Goal: Task Accomplishment & Management: Complete application form

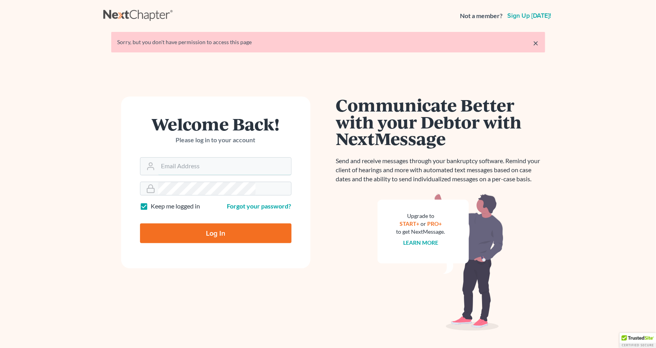
click at [201, 158] on input "Email Address" at bounding box center [224, 166] width 133 height 17
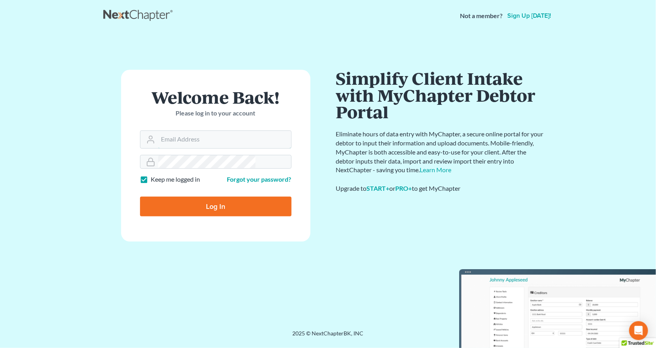
type input "[PERSON_NAME][EMAIL_ADDRESS][DOMAIN_NAME]"
click at [218, 197] on input "Log In" at bounding box center [215, 207] width 151 height 20
type input "Thinking..."
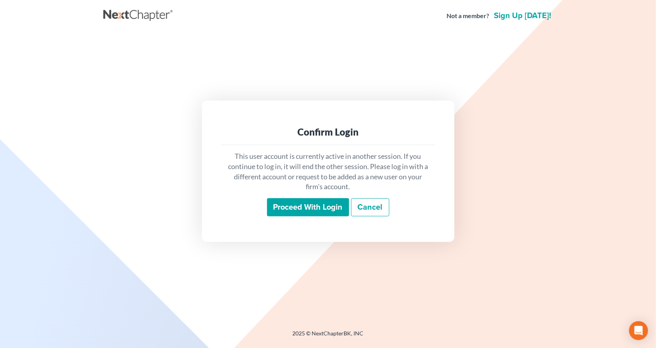
click at [305, 198] on input "Proceed with login" at bounding box center [308, 207] width 82 height 18
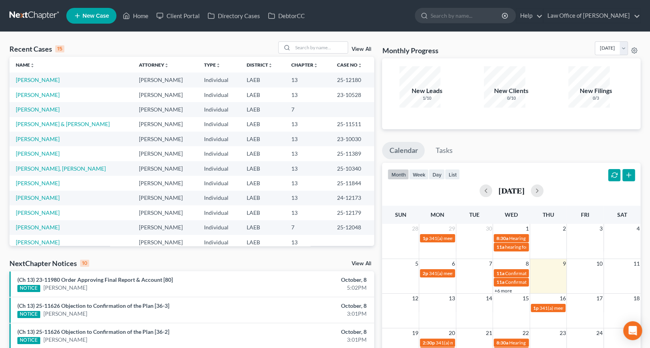
click at [82, 15] on span "New Case" at bounding box center [95, 16] width 26 height 6
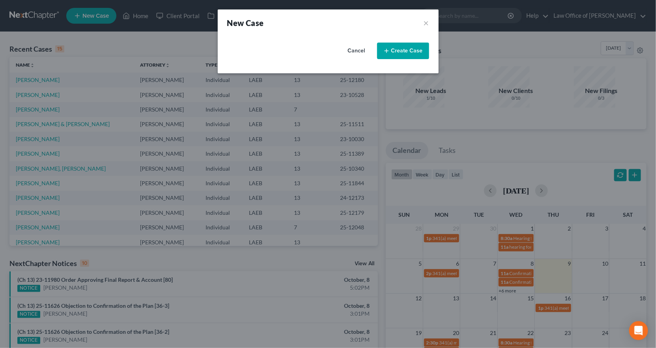
select select "34"
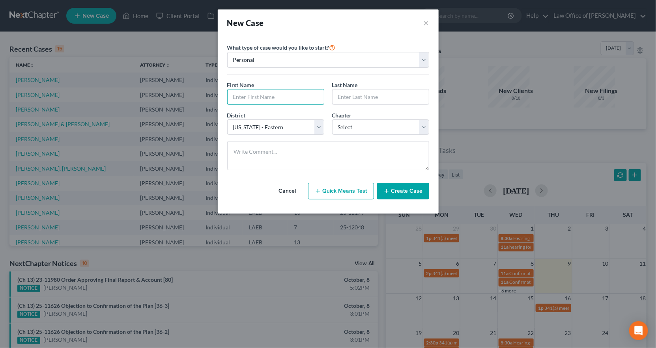
click at [276, 90] on input "text" at bounding box center [276, 97] width 96 height 15
type input "Tomeisha"
click at [355, 90] on input "text" at bounding box center [381, 97] width 96 height 15
type input "Bell"
click at [358, 120] on select "Select 7 11 12 13" at bounding box center [380, 128] width 97 height 16
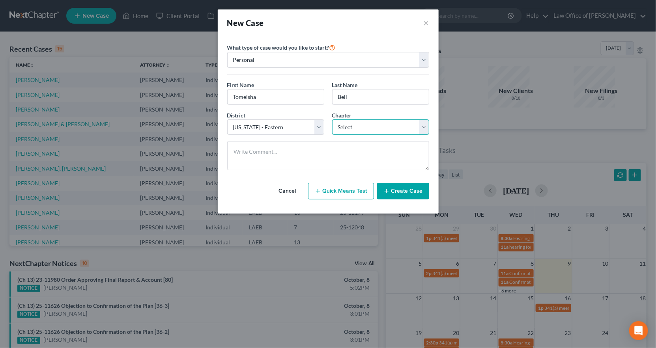
select select "0"
click at [332, 120] on select "Select 7 11 12 13" at bounding box center [380, 128] width 97 height 16
click at [391, 183] on button "Create Case" at bounding box center [403, 191] width 52 height 17
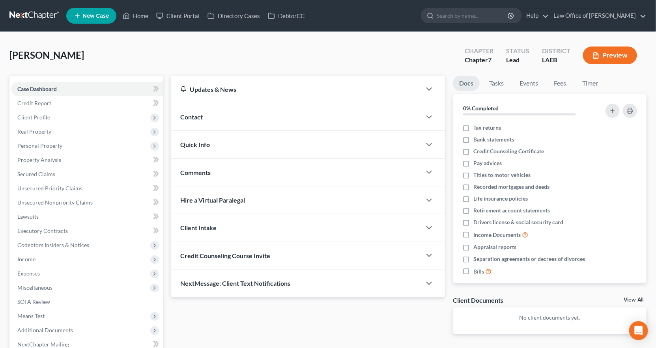
click at [205, 103] on div "Contact" at bounding box center [296, 116] width 250 height 27
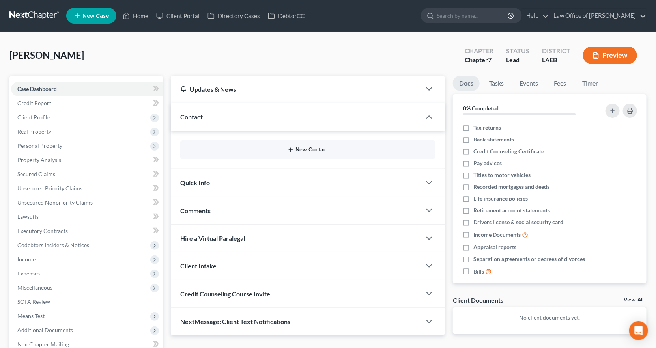
click at [228, 147] on button "New Contact" at bounding box center [308, 150] width 243 height 6
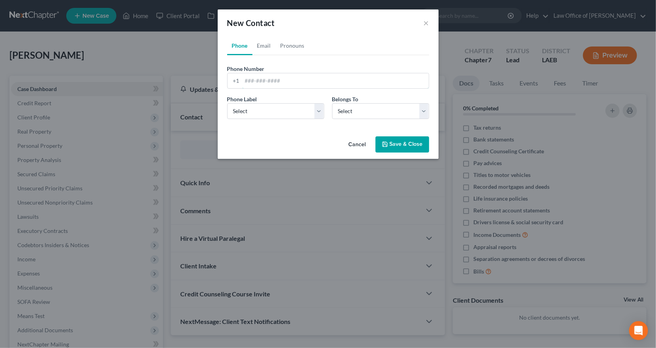
click at [292, 73] on input "tel" at bounding box center [335, 80] width 187 height 15
type input "5044624808"
click at [286, 103] on select "Select Mobile Home Work Other" at bounding box center [275, 111] width 97 height 16
select select "0"
click at [252, 103] on select "Select Mobile Home Work Other" at bounding box center [275, 111] width 97 height 16
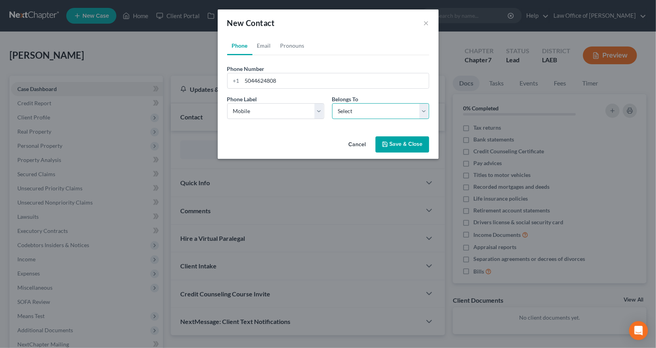
click at [342, 103] on select "Select Client Other" at bounding box center [380, 111] width 97 height 16
select select "0"
click at [332, 103] on select "Select Client Other" at bounding box center [380, 111] width 97 height 16
select select "0"
click at [276, 36] on link "Email" at bounding box center [263, 45] width 23 height 19
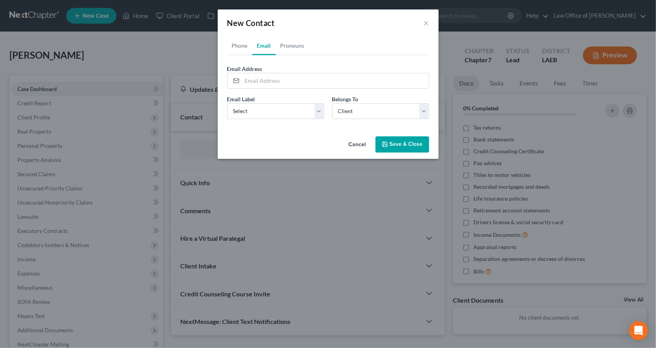
click at [278, 67] on form "Email Address Email Label Select Home Work Other Belongs To * Select Client Oth…" at bounding box center [328, 95] width 202 height 61
click at [277, 73] on input "email" at bounding box center [335, 80] width 187 height 15
type input "tomeisha89@gmail.com"
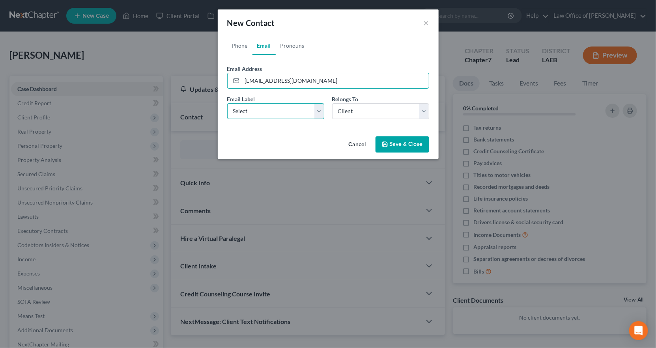
click at [297, 103] on select "Select Home Work Other" at bounding box center [275, 111] width 97 height 16
select select "0"
click at [252, 103] on select "Select Home Work Other" at bounding box center [275, 111] width 97 height 16
click at [364, 103] on select "Select Client Other" at bounding box center [380, 111] width 97 height 16
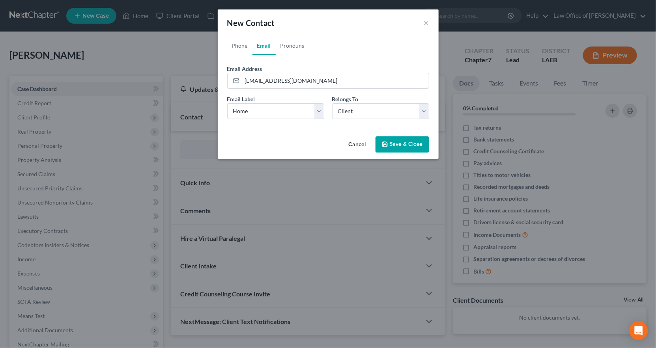
click at [376, 136] on button "Save & Close" at bounding box center [403, 144] width 54 height 17
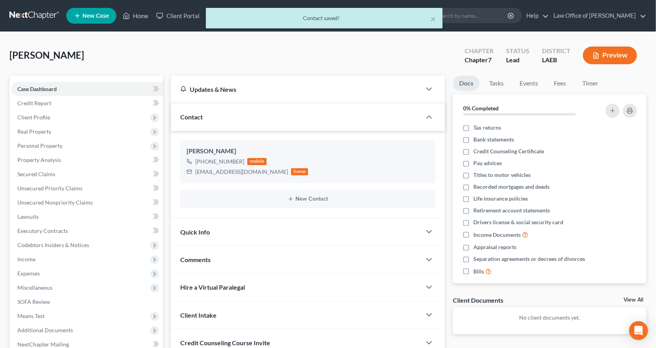
click at [26, 110] on span "Client Profile" at bounding box center [87, 117] width 152 height 14
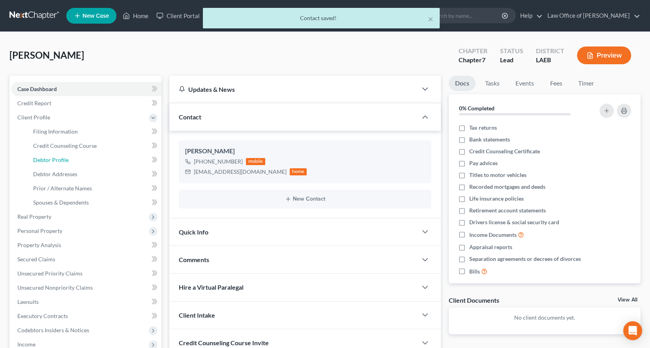
click at [47, 157] on span "Debtor Profile" at bounding box center [51, 160] width 36 height 7
select select "0"
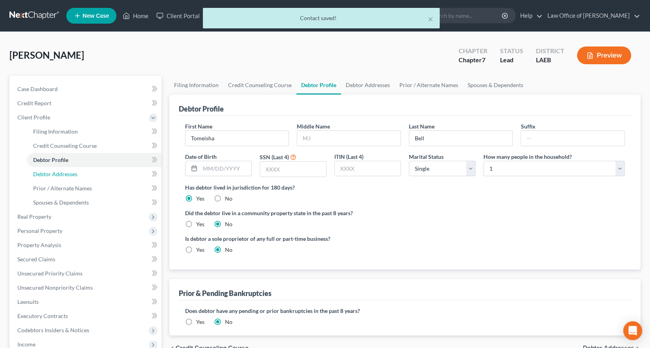
click at [47, 171] on span "Debtor Addresses" at bounding box center [55, 174] width 44 height 7
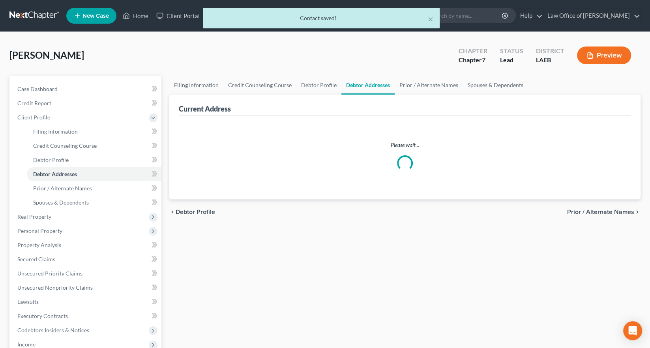
select select "0"
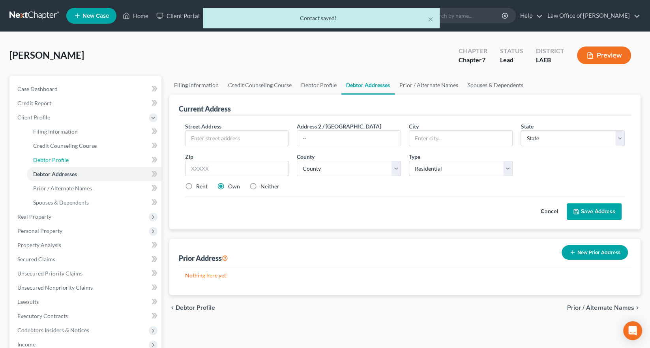
click at [45, 157] on span "Debtor Profile" at bounding box center [51, 160] width 36 height 7
select select "0"
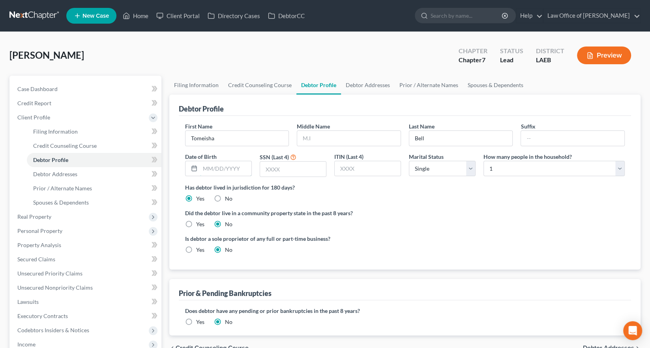
click at [202, 161] on input "text" at bounding box center [225, 168] width 51 height 15
type input "11/03/1981"
click at [276, 162] on input "text" at bounding box center [293, 169] width 66 height 15
type input "3559"
click at [353, 161] on input "text" at bounding box center [367, 168] width 66 height 15
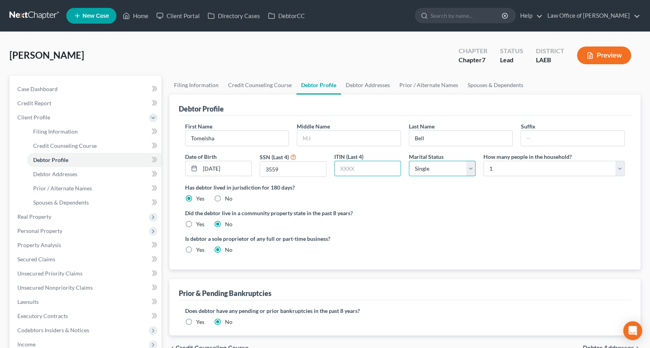
click at [423, 161] on select "Select Single Married Separated Divorced Widowed" at bounding box center [442, 169] width 67 height 16
select select "4"
click at [409, 161] on select "Select Single Married Separated Divorced Widowed" at bounding box center [442, 169] width 67 height 16
click at [399, 209] on label "Did the debtor live in a community property state in the past 8 years?" at bounding box center [404, 213] width 439 height 8
click at [341, 76] on link "Debtor Addresses" at bounding box center [368, 85] width 54 height 19
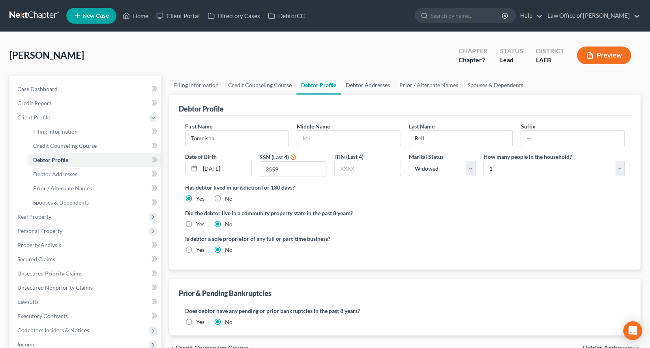
select select "0"
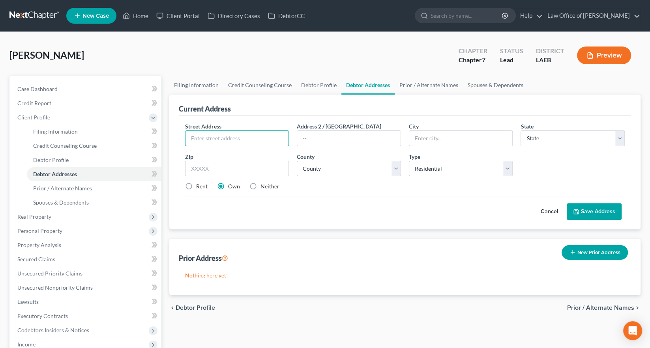
click at [243, 131] on input "text" at bounding box center [236, 138] width 103 height 15
type input "113 Winnona Dr."
type input "70094"
type input "Westwego"
select select "19"
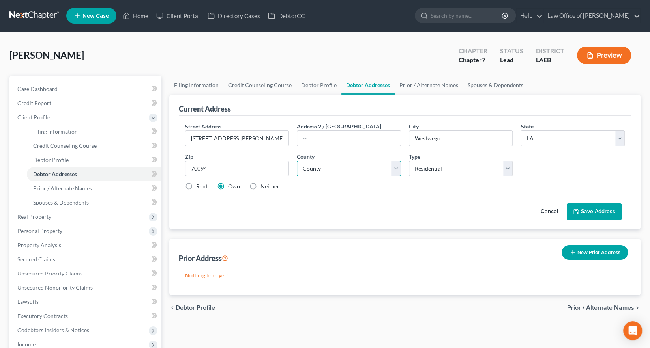
click at [310, 161] on select "County" at bounding box center [349, 169] width 104 height 16
click at [297, 161] on select "County Acadia Allen Ascension Assumption Avoyelles Beauregard Bienville Bossier…" at bounding box center [349, 169] width 104 height 16
click at [310, 161] on select "County Acadia Allen Ascension Assumption Avoyelles Beauregard Bienville Bossier…" at bounding box center [349, 169] width 104 height 16
select select "25"
click at [297, 161] on select "County Acadia Allen Ascension Assumption Avoyelles Beauregard Bienville Bossier…" at bounding box center [349, 169] width 104 height 16
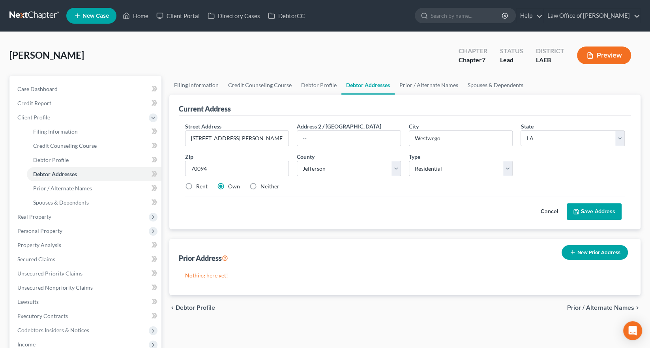
click at [607, 204] on button "Save Address" at bounding box center [593, 212] width 55 height 17
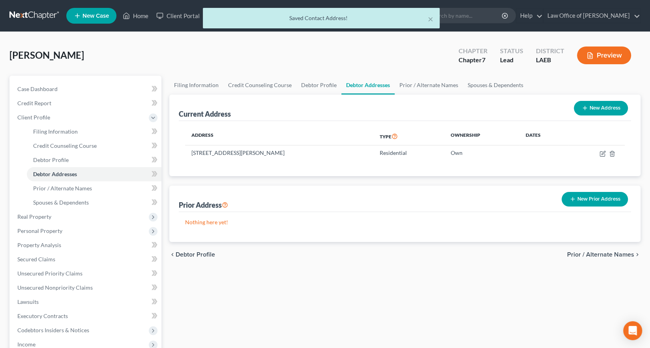
click at [607, 13] on div "× Saved Contact Address!" at bounding box center [321, 20] width 650 height 24
click at [433, 17] on button "×" at bounding box center [431, 18] width 6 height 9
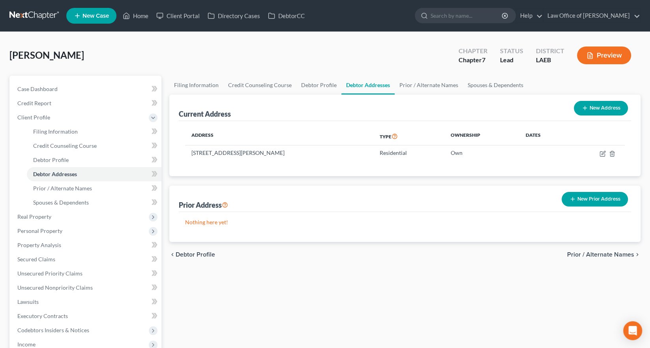
drag, startPoint x: 601, startPoint y: 9, endPoint x: 472, endPoint y: 44, distance: 133.1
click at [459, 47] on div "Bell, Tomeisha Upgraded Chapter Chapter 7 Status Lead District LAEB Preview" at bounding box center [324, 58] width 631 height 34
click at [596, 13] on link "Law Office of [PERSON_NAME]" at bounding box center [591, 16] width 97 height 14
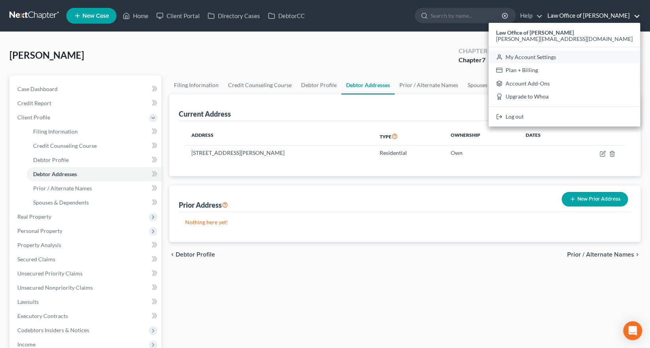
click at [609, 50] on link "My Account Settings" at bounding box center [563, 56] width 151 height 13
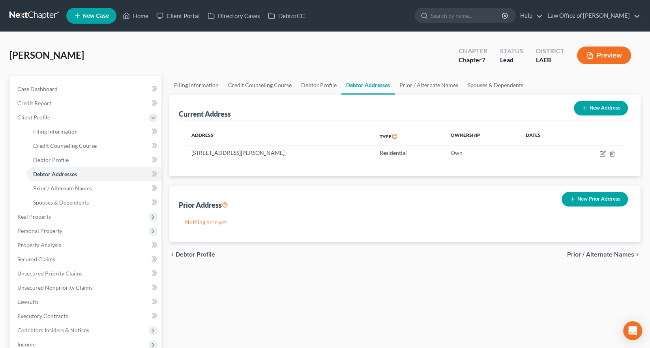
select select "34"
select select "23"
select select "19"
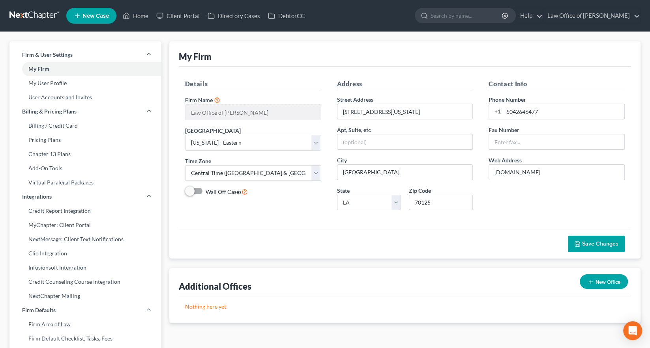
click at [38, 261] on link "Infusionsoft Integration" at bounding box center [85, 268] width 152 height 14
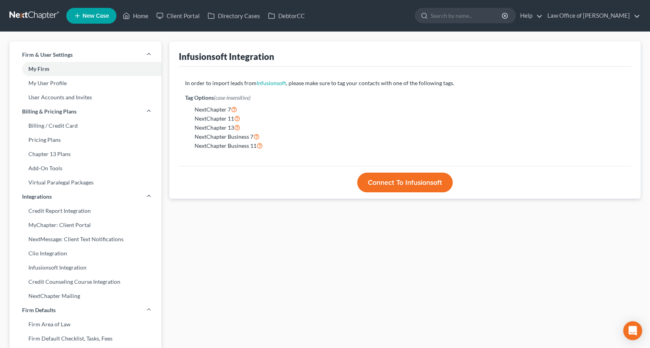
click at [38, 247] on link "Clio Integration" at bounding box center [85, 254] width 152 height 14
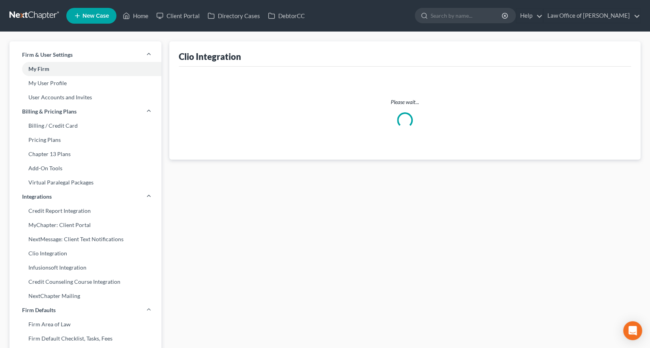
select select "1"
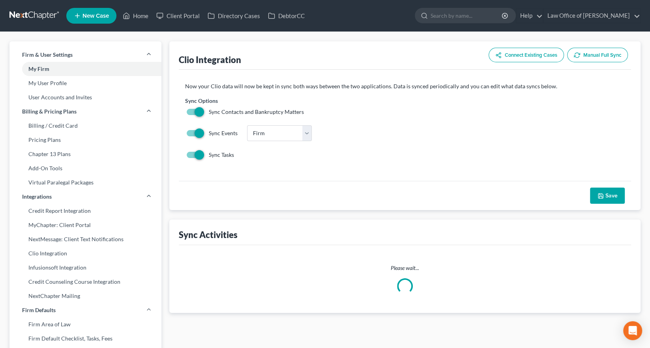
click at [611, 48] on button "Manual Full Sync" at bounding box center [597, 55] width 61 height 15
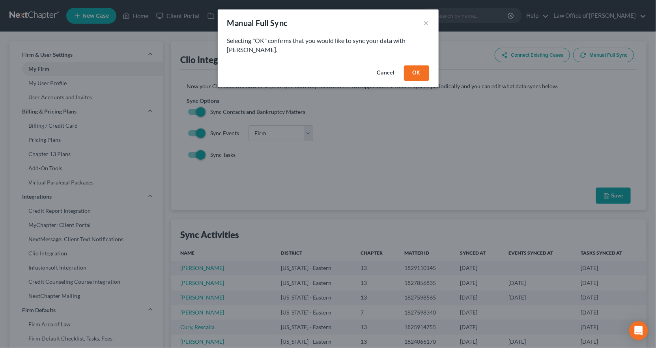
click at [404, 65] on button "OK" at bounding box center [416, 73] width 25 height 16
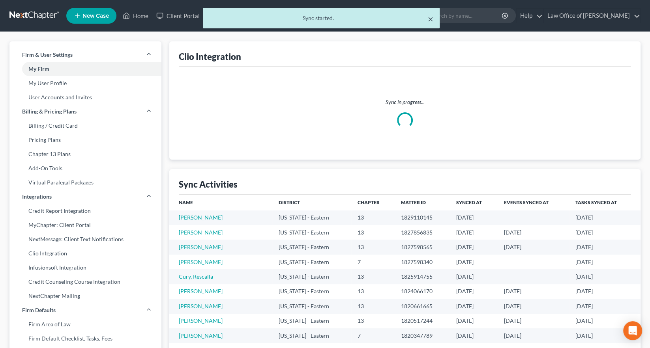
click at [433, 18] on button "×" at bounding box center [431, 18] width 6 height 9
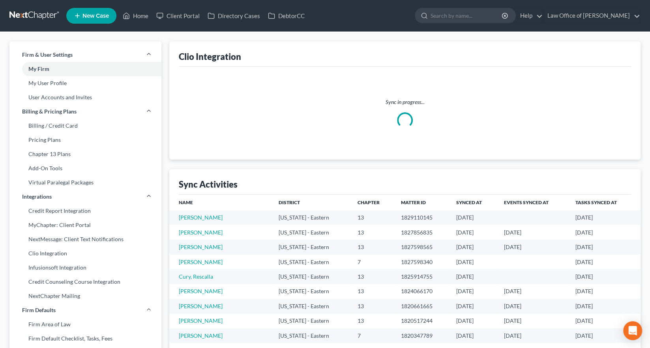
click at [9, 13] on link at bounding box center [34, 16] width 50 height 14
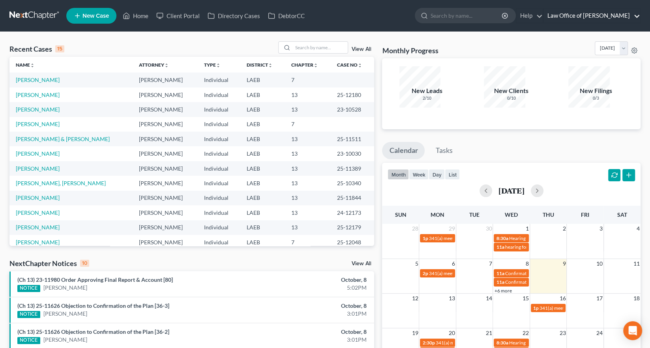
click at [604, 17] on link "Law Office of [PERSON_NAME]" at bounding box center [591, 16] width 97 height 14
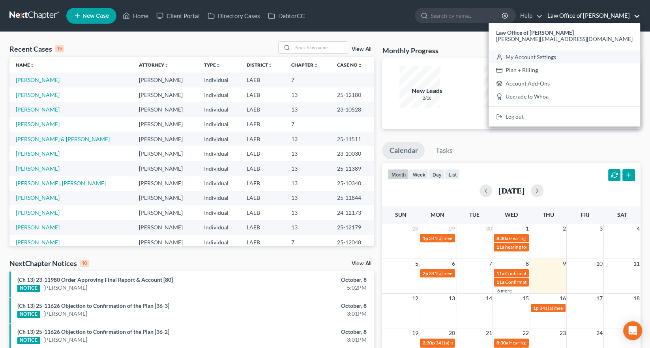
click at [605, 50] on link "My Account Settings" at bounding box center [563, 56] width 151 height 13
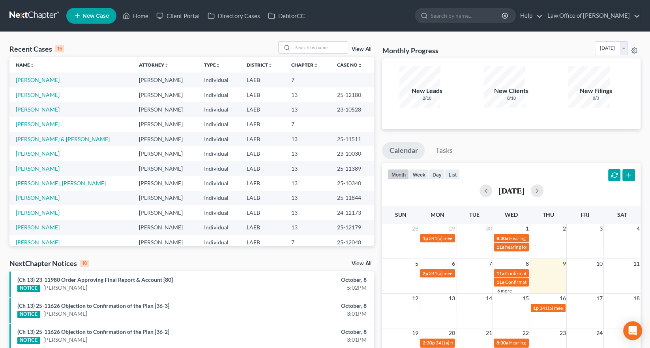
select select "23"
select select "19"
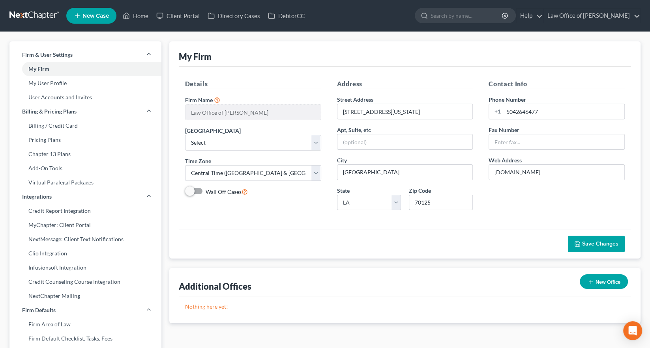
click at [34, 247] on link "Clio Integration" at bounding box center [85, 254] width 152 height 14
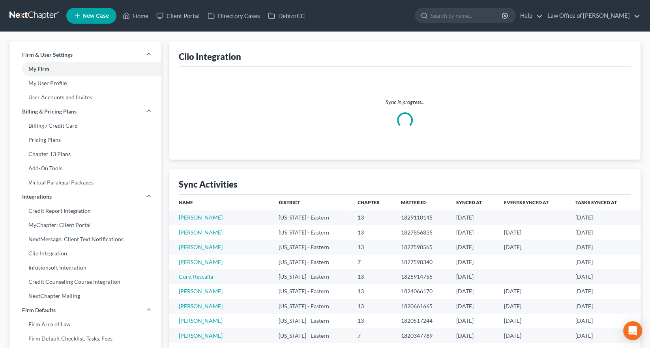
click at [34, 247] on link "Clio Integration" at bounding box center [85, 254] width 152 height 14
click at [17, 12] on link at bounding box center [34, 16] width 50 height 14
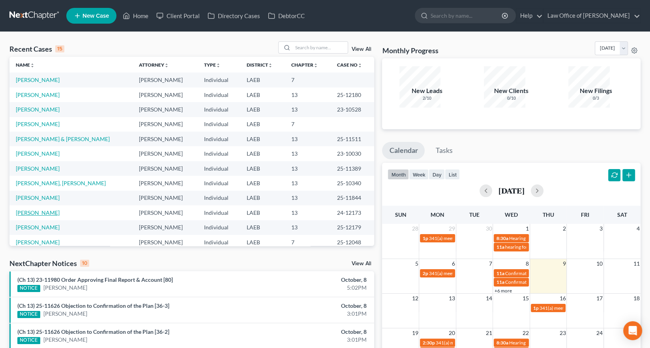
click at [28, 209] on link "[PERSON_NAME]" at bounding box center [38, 212] width 44 height 7
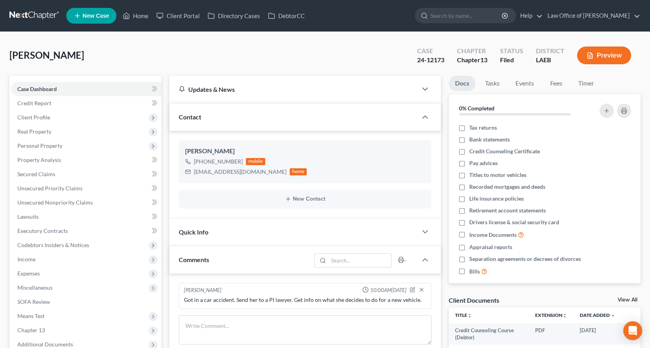
click at [40, 110] on span "Client Profile" at bounding box center [86, 117] width 150 height 14
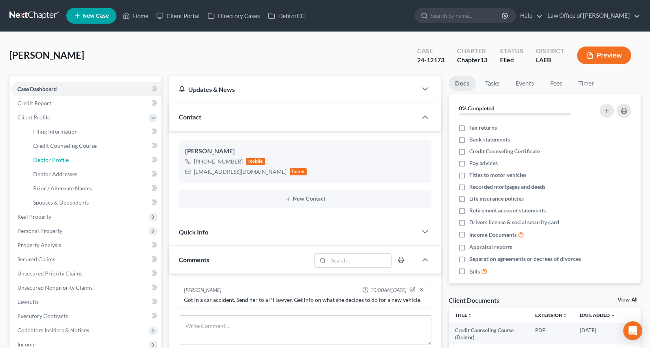
click at [42, 157] on span "Debtor Profile" at bounding box center [51, 160] width 36 height 7
select select "4"
select select "5"
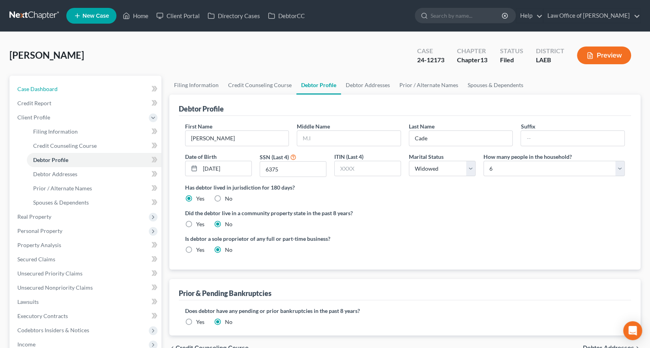
click at [39, 86] on span "Case Dashboard" at bounding box center [37, 89] width 40 height 7
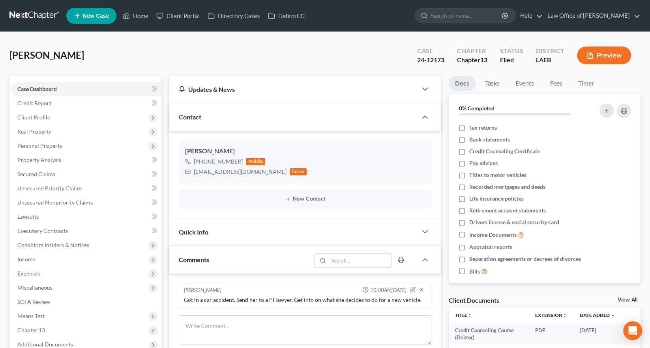
click at [38, 86] on span "Case Dashboard" at bounding box center [36, 89] width 39 height 7
click at [15, 13] on link at bounding box center [34, 16] width 50 height 14
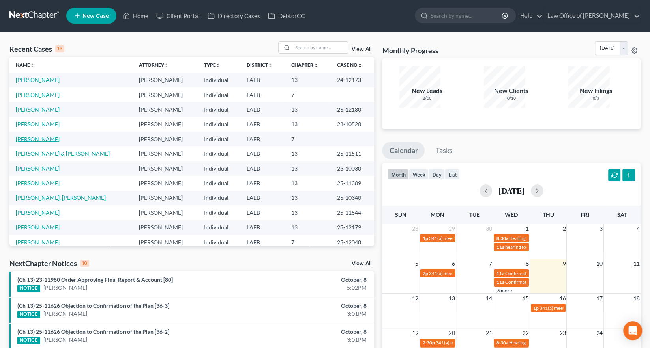
click at [30, 136] on link "[PERSON_NAME]" at bounding box center [38, 139] width 44 height 7
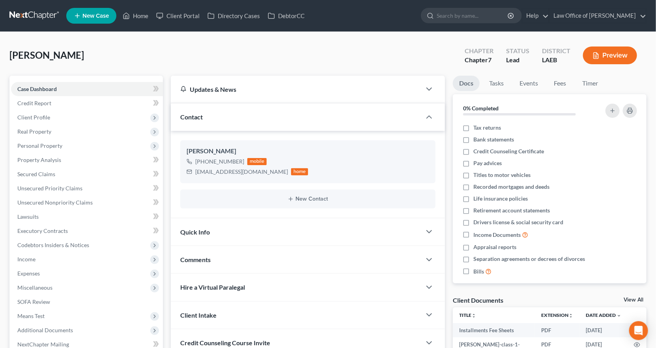
click at [20, 12] on link at bounding box center [34, 16] width 50 height 14
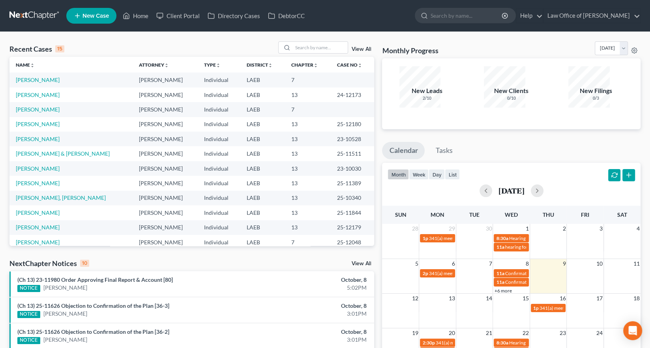
scroll to position [40, 0]
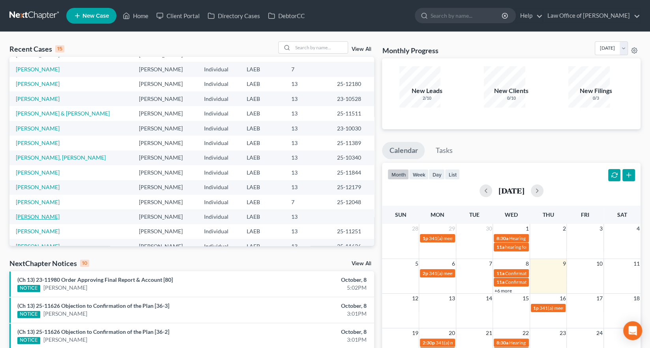
click at [32, 213] on link "[PERSON_NAME]" at bounding box center [38, 216] width 44 height 7
